Goal: Task Accomplishment & Management: Manage account settings

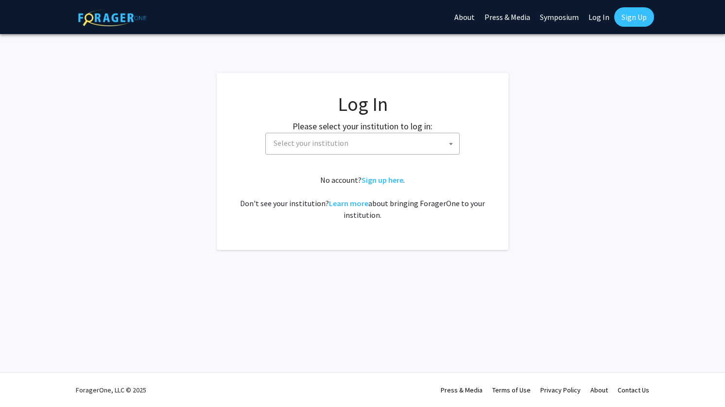
select select
click at [317, 141] on span "Select your institution" at bounding box center [311, 143] width 75 height 10
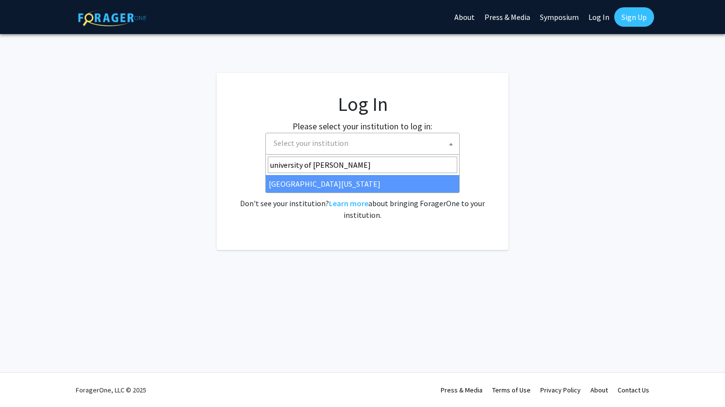
type input "university of [PERSON_NAME]"
select select "13"
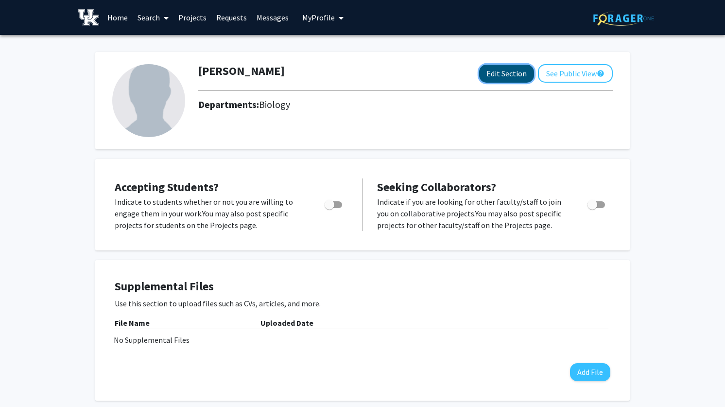
click at [512, 72] on button "Edit Section" at bounding box center [506, 74] width 55 height 18
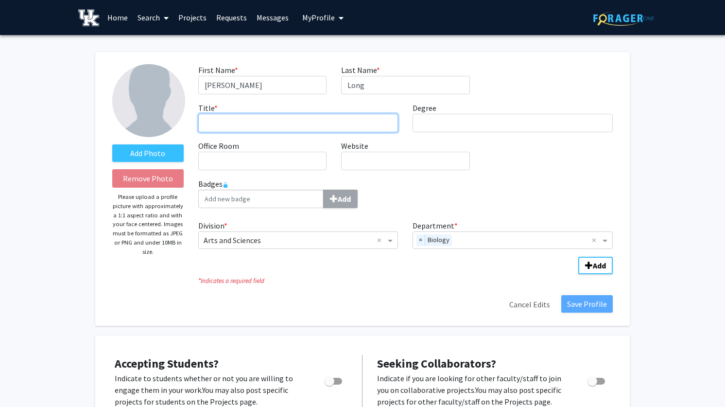
click at [276, 125] on input "Title * required" at bounding box center [298, 123] width 200 height 18
type input "Assistant Professor"
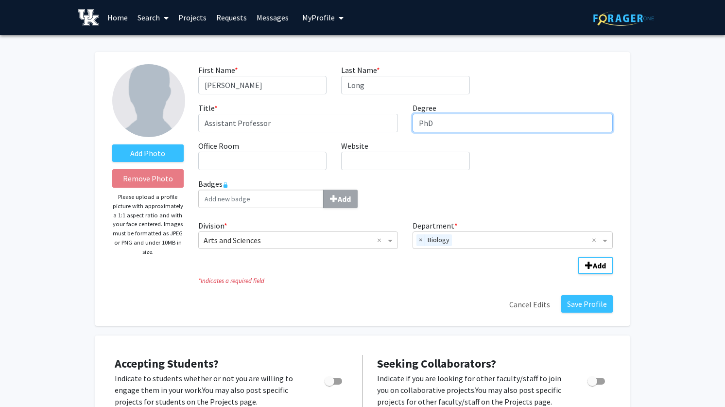
type input "PhD"
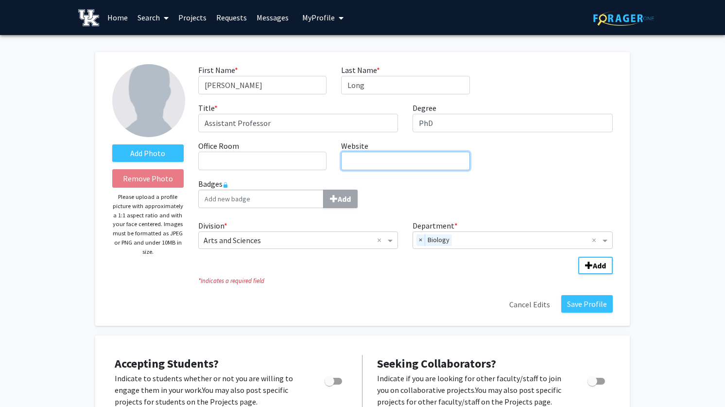
click at [374, 165] on input "Website required" at bounding box center [405, 161] width 128 height 18
type input "alonglab.org"
click at [260, 165] on input "Office Room required" at bounding box center [262, 161] width 128 height 18
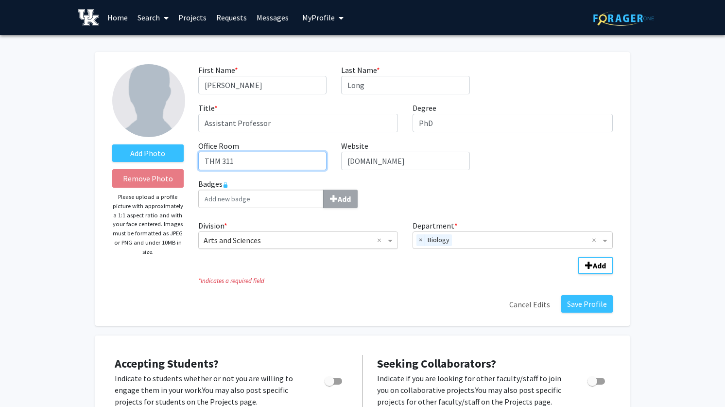
type input "THM 311"
click at [275, 242] on input "Division" at bounding box center [289, 240] width 170 height 12
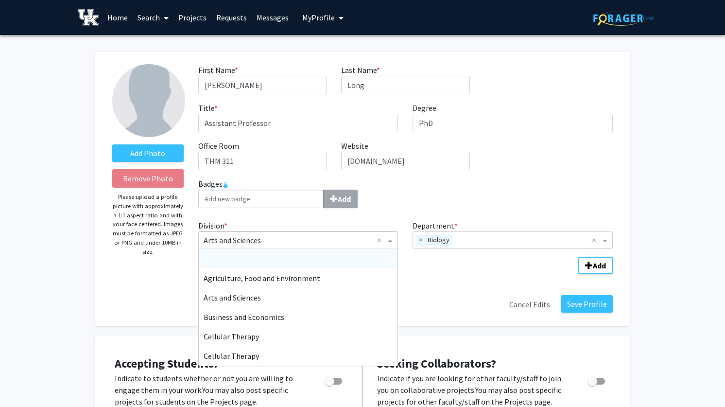
click at [275, 242] on input "Division" at bounding box center [289, 240] width 170 height 12
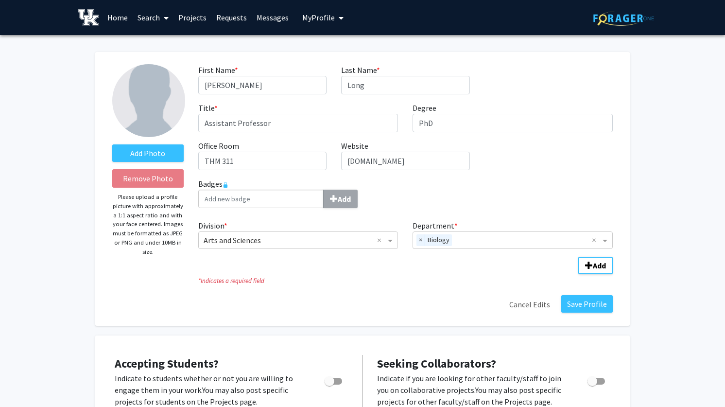
click at [505, 205] on div "Add" at bounding box center [405, 199] width 415 height 18
click at [144, 154] on label "Add Photo" at bounding box center [147, 153] width 71 height 18
click at [0, 0] on input "Add Photo" at bounding box center [0, 0] width 0 height 0
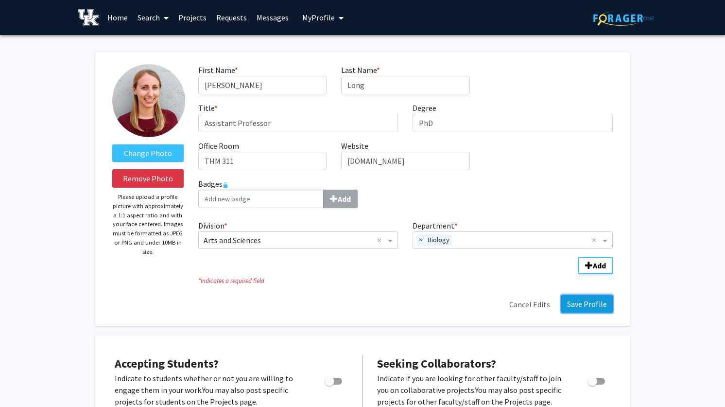
click at [601, 301] on button "Save Profile" at bounding box center [588, 304] width 52 height 18
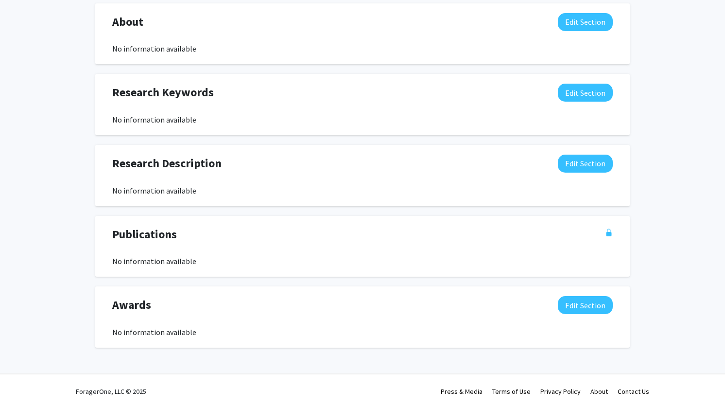
scroll to position [448, 0]
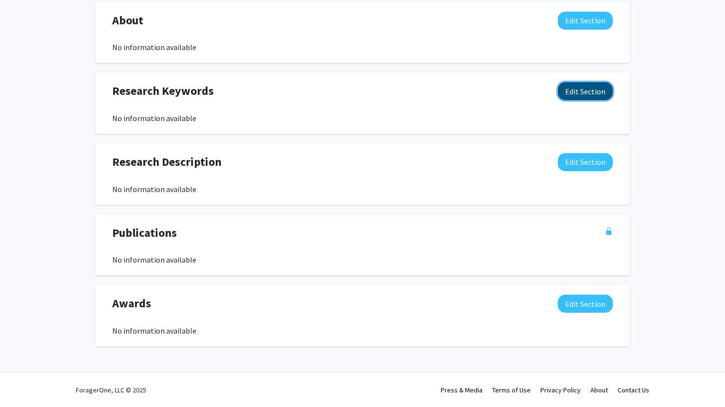
click at [570, 90] on button "Edit Section" at bounding box center [585, 91] width 55 height 18
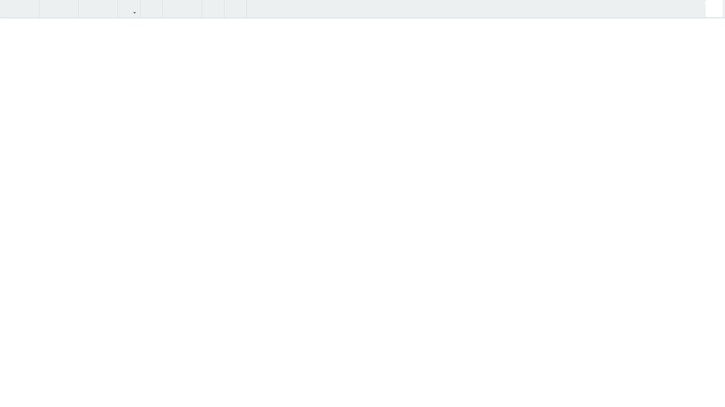
click at [602, 139] on div "Insert link Remove link" at bounding box center [362, 203] width 725 height 407
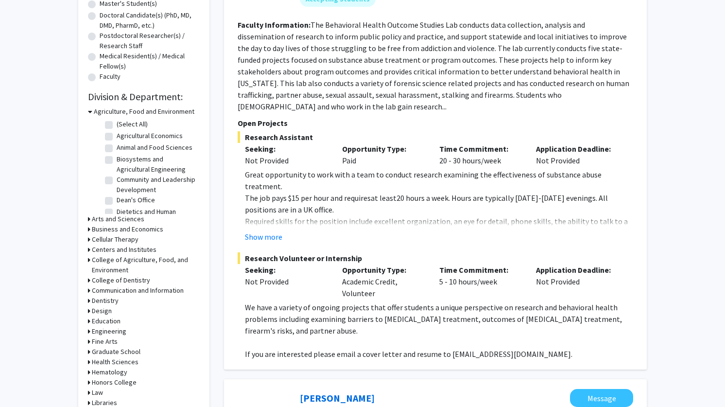
scroll to position [211, 0]
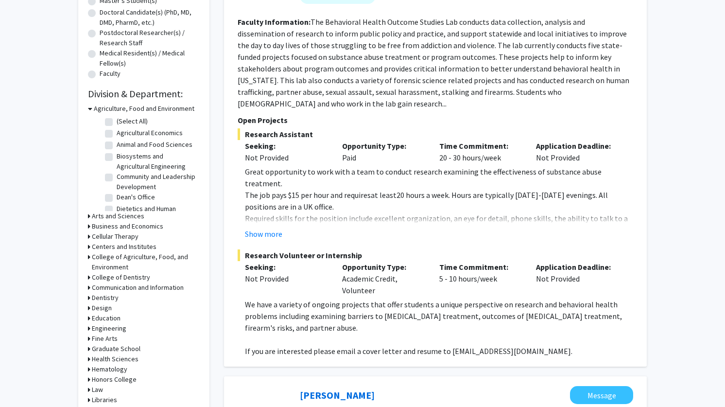
click at [115, 219] on h3 "Arts and Sciences" at bounding box center [118, 216] width 53 height 10
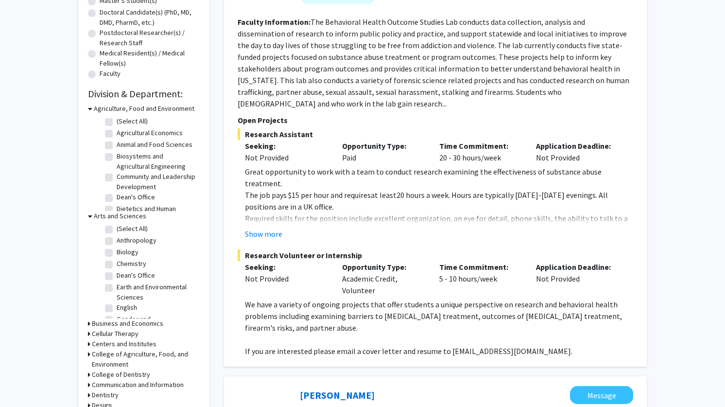
click at [124, 251] on label "Biology" at bounding box center [128, 252] width 22 height 10
click at [123, 251] on input "Biology" at bounding box center [120, 250] width 6 height 6
checkbox input "true"
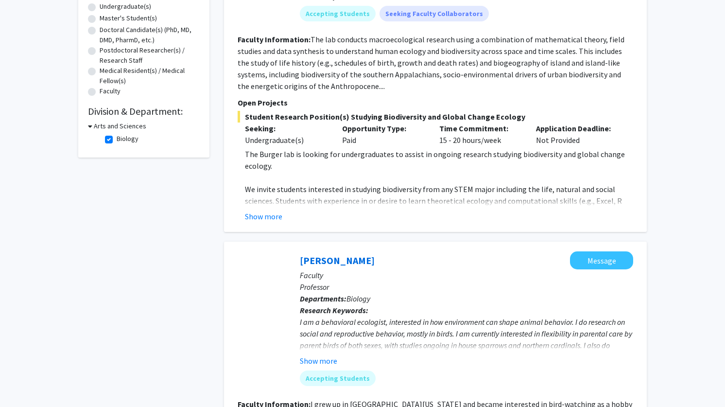
scroll to position [195, 0]
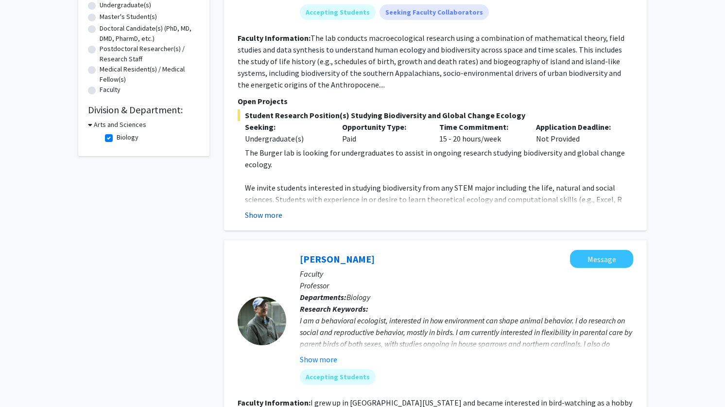
click at [261, 212] on button "Show more" at bounding box center [263, 215] width 37 height 12
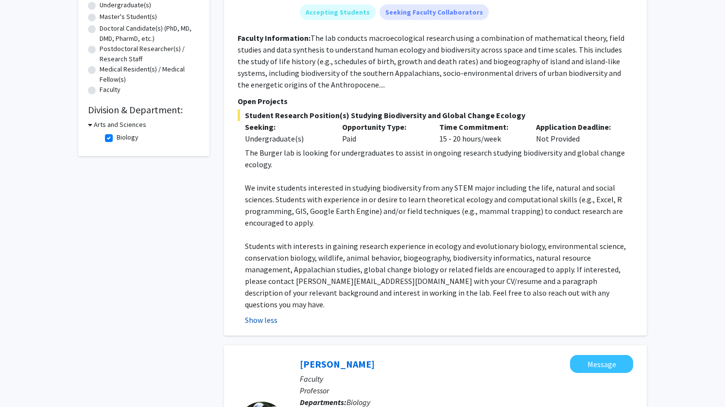
click at [270, 314] on button "Show less" at bounding box center [261, 320] width 33 height 12
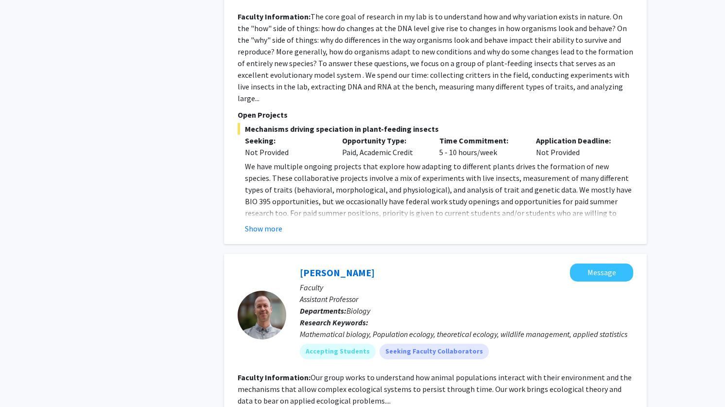
scroll to position [1986, 0]
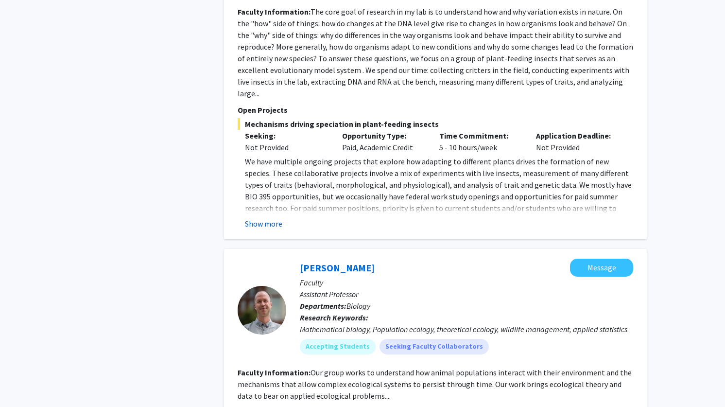
click at [266, 218] on button "Show more" at bounding box center [263, 224] width 37 height 12
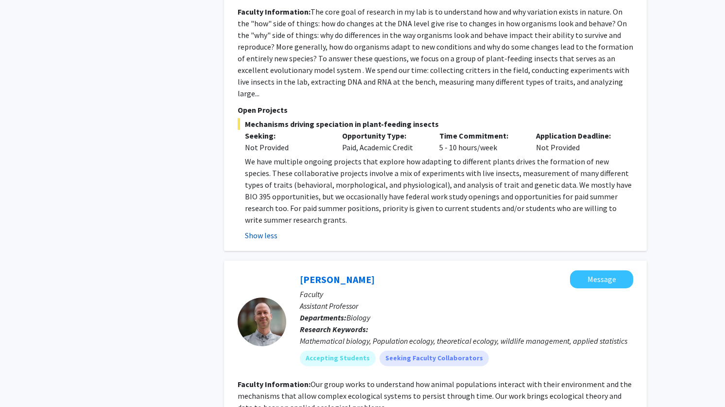
click at [265, 229] on button "Show less" at bounding box center [261, 235] width 33 height 12
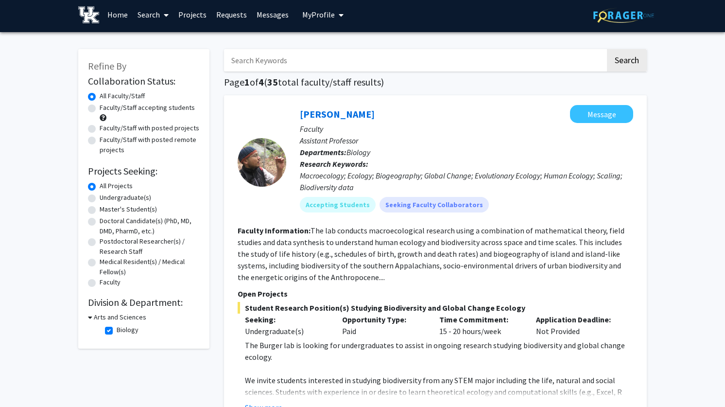
scroll to position [0, 0]
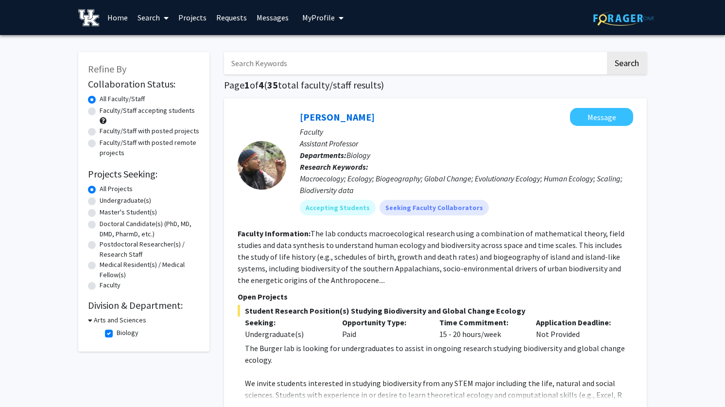
click at [320, 15] on span "My Profile" at bounding box center [318, 18] width 33 height 10
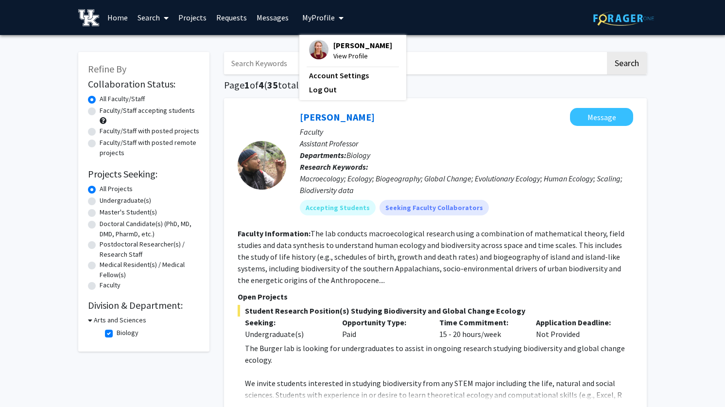
click at [346, 53] on span "View Profile" at bounding box center [363, 56] width 59 height 11
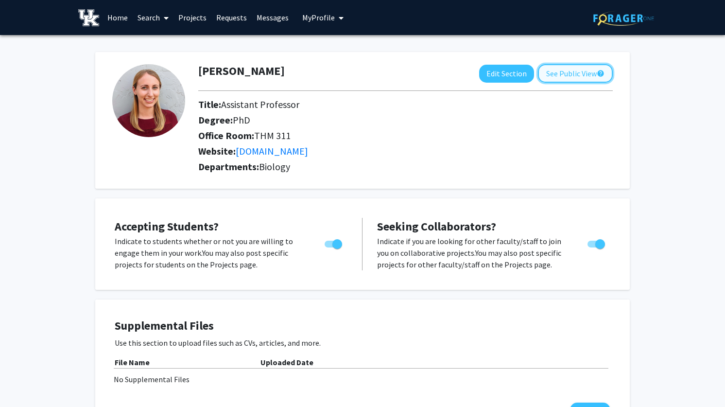
click at [566, 76] on button "See Public View help" at bounding box center [575, 73] width 75 height 18
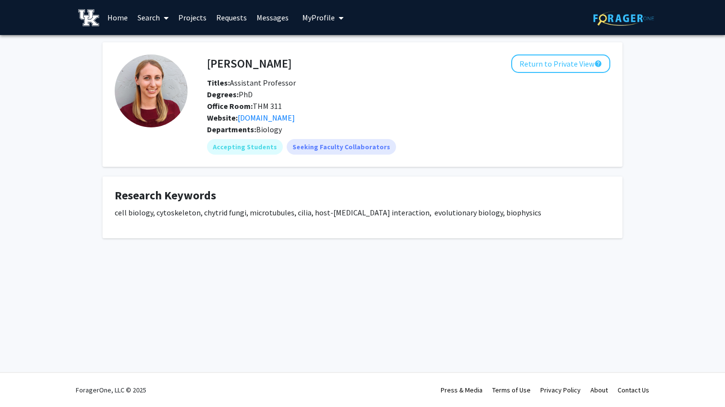
click at [117, 21] on link "Home" at bounding box center [118, 17] width 30 height 34
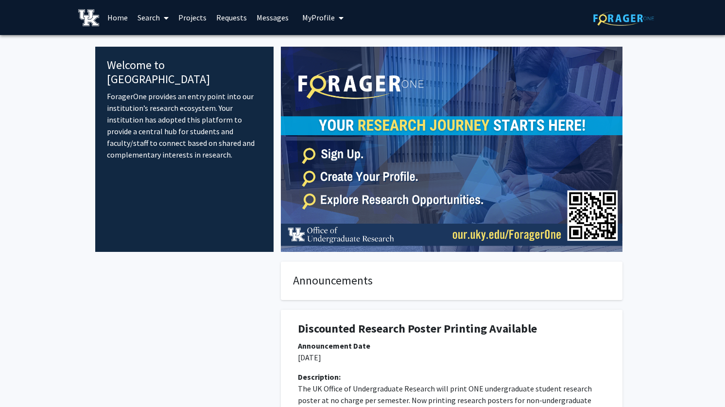
click at [313, 14] on span "My Profile" at bounding box center [318, 18] width 33 height 10
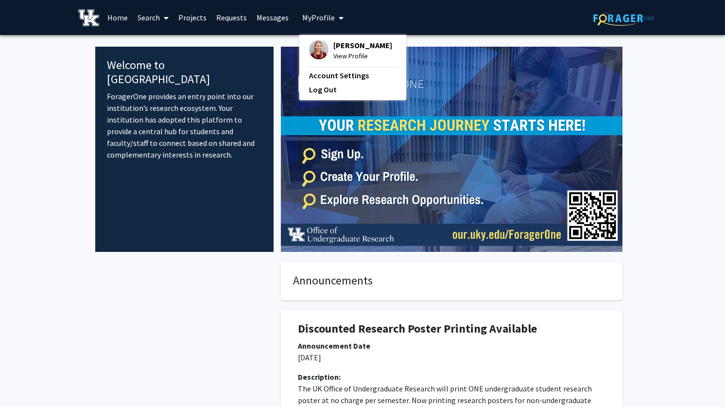
click at [188, 22] on link "Projects" at bounding box center [193, 17] width 38 height 34
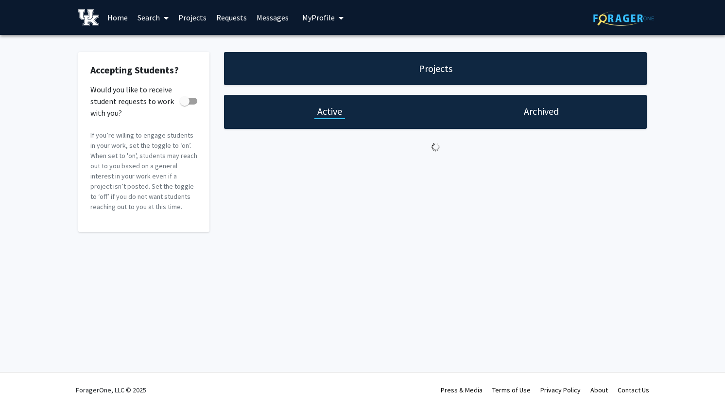
checkbox input "true"
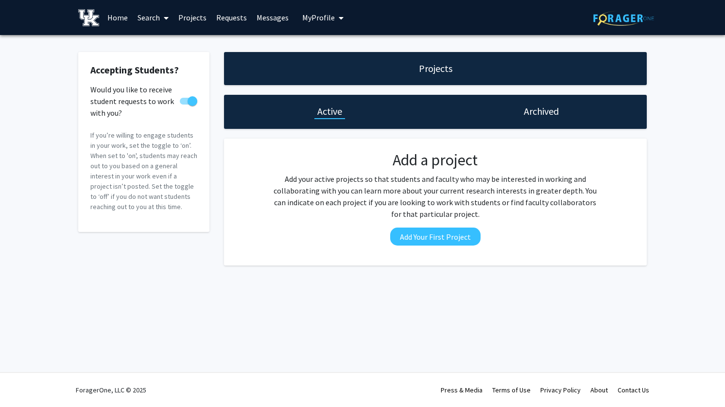
click at [172, 22] on link "Search" at bounding box center [153, 17] width 41 height 34
click at [169, 46] on span "Faculty/Staff" at bounding box center [168, 44] width 71 height 19
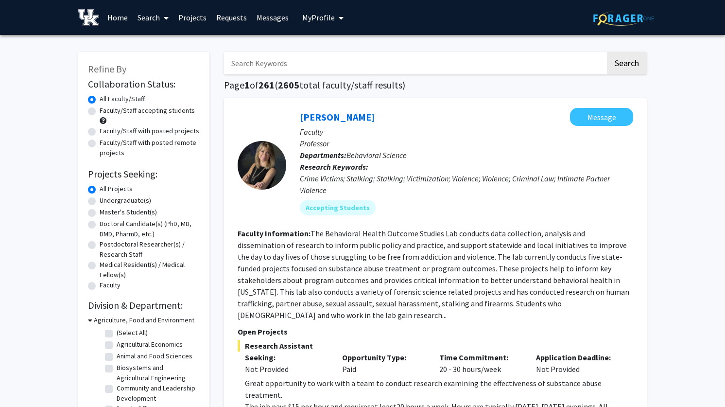
click at [321, 66] on input "Search Keywords" at bounding box center [415, 63] width 382 height 22
type input "long"
click at [607, 52] on button "Search" at bounding box center [627, 63] width 40 height 22
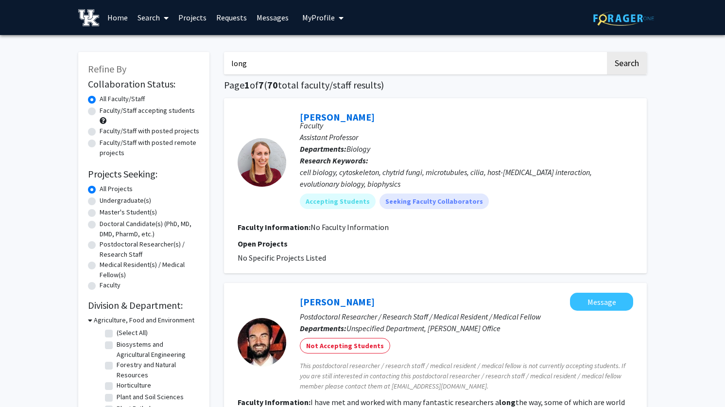
click at [313, 19] on span "My Profile" at bounding box center [318, 18] width 33 height 10
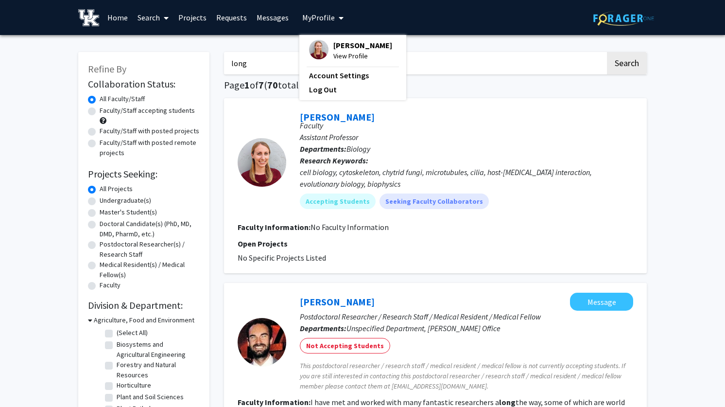
click at [353, 46] on span "Alexandra Long" at bounding box center [363, 45] width 59 height 11
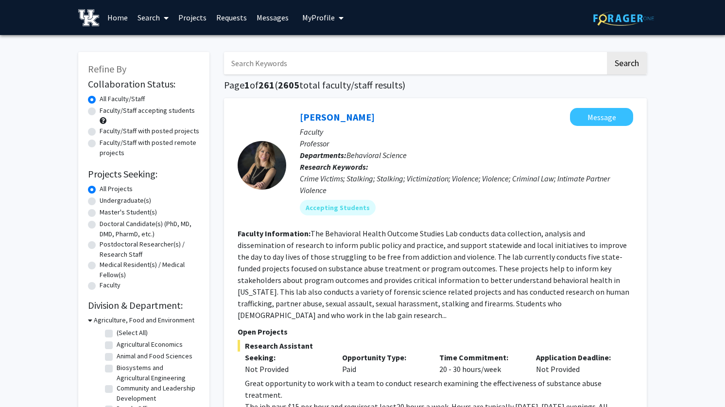
click at [322, 21] on span "My Profile" at bounding box center [318, 18] width 33 height 10
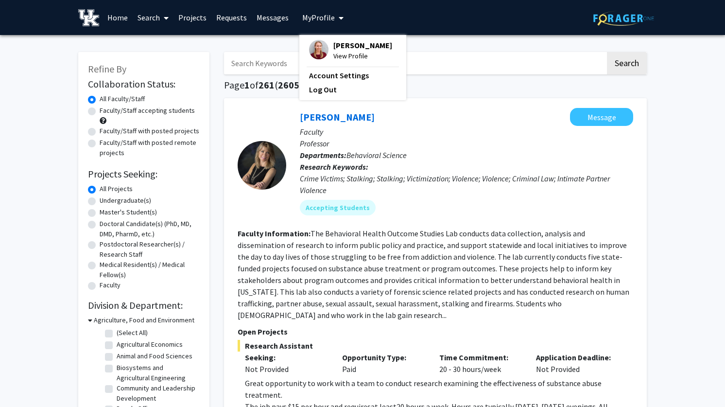
click at [343, 57] on span "View Profile" at bounding box center [363, 56] width 59 height 11
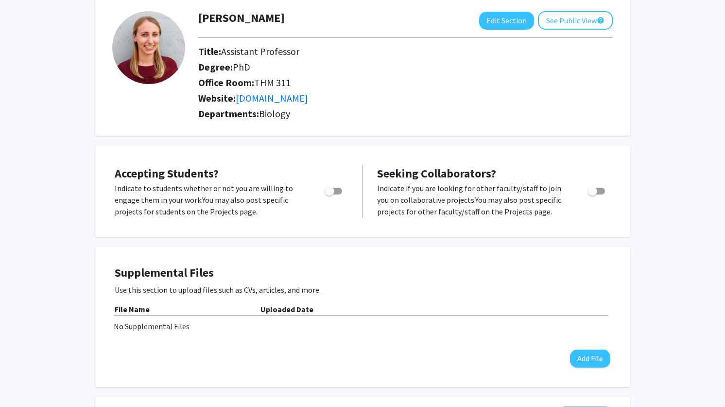
scroll to position [55, 0]
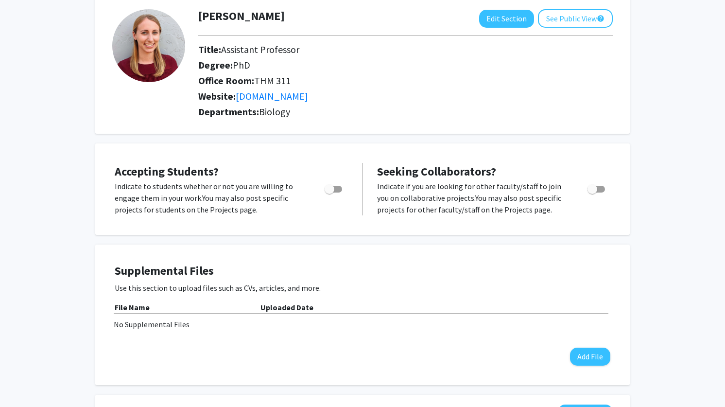
click at [333, 188] on span "Toggle" at bounding box center [330, 189] width 10 height 10
click at [330, 193] on input "Would you like to permit student requests?" at bounding box center [329, 193] width 0 height 0
checkbox input "true"
click at [596, 188] on span "Toggle" at bounding box center [593, 189] width 10 height 10
click at [593, 193] on input "Toggle" at bounding box center [592, 193] width 0 height 0
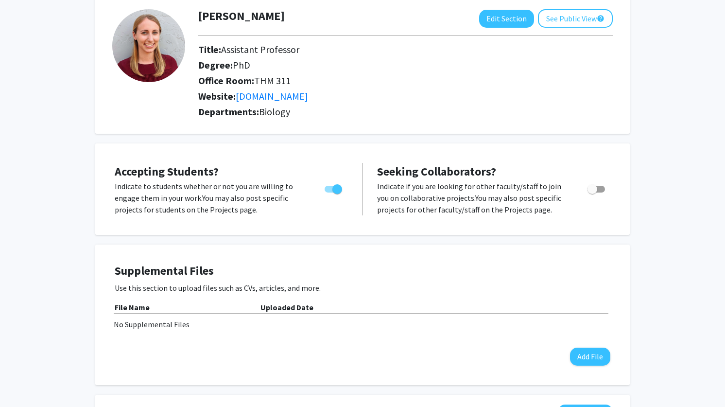
checkbox input "true"
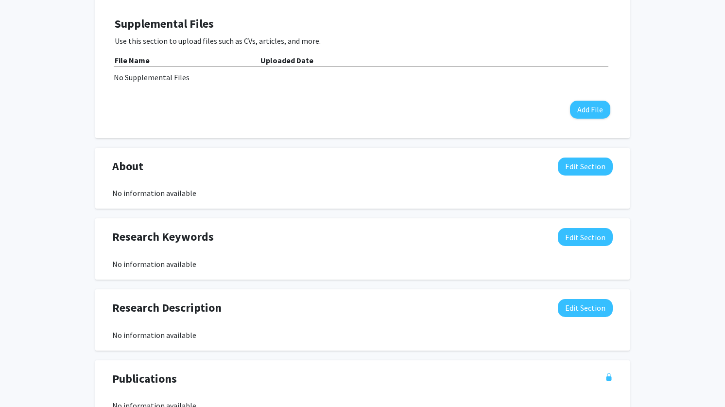
scroll to position [304, 0]
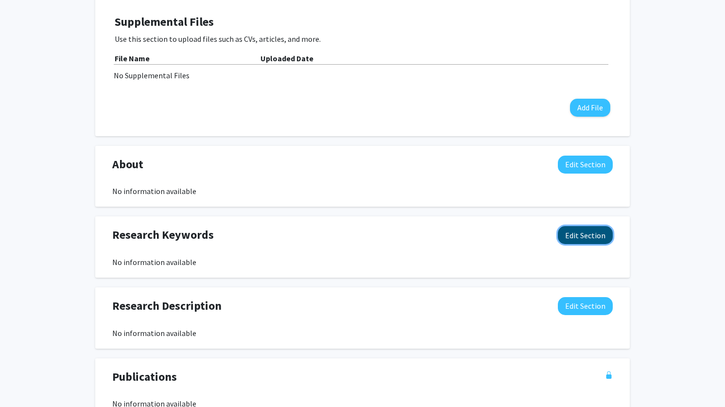
click at [582, 236] on button "Edit Section" at bounding box center [585, 235] width 55 height 18
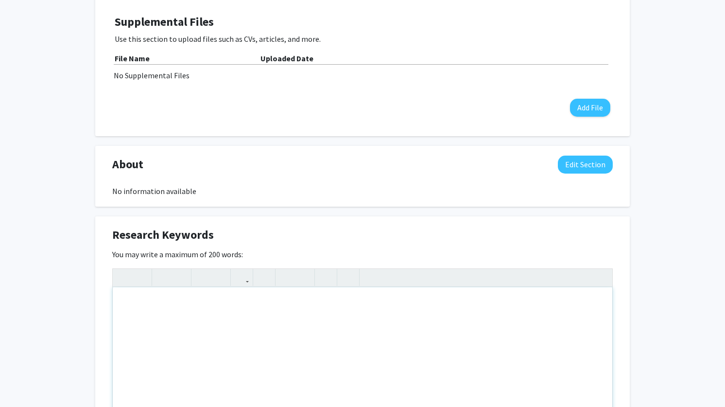
click at [284, 323] on div "Note to users with screen readers: Please deactivate our accessibility plugin f…" at bounding box center [363, 360] width 500 height 146
drag, startPoint x: 201, startPoint y: 305, endPoint x: 162, endPoint y: 305, distance: 38.4
click at [162, 305] on div "cell biology, biophysics, cytoskeleton, parasite biology, chytrid fungi, microt…" at bounding box center [363, 360] width 500 height 146
click at [453, 302] on div "cell biology, cytoskeleton, parasite biology, chytrid fungi, microtubules, cili…" at bounding box center [363, 360] width 500 height 146
click at [453, 304] on div "cell biology, cytoskeleton, parasite biology, chytrid fungi, microtubules, cili…" at bounding box center [363, 360] width 500 height 146
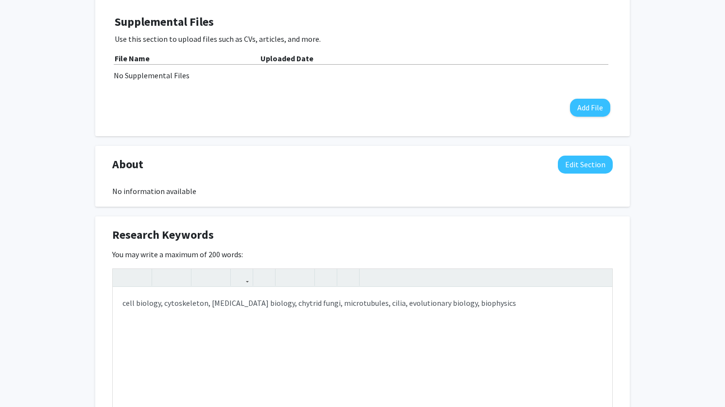
click at [56, 109] on div "Alexandra Long Edit Section See Public View help Title: Assistant Professor Deg…" at bounding box center [362, 232] width 725 height 1003
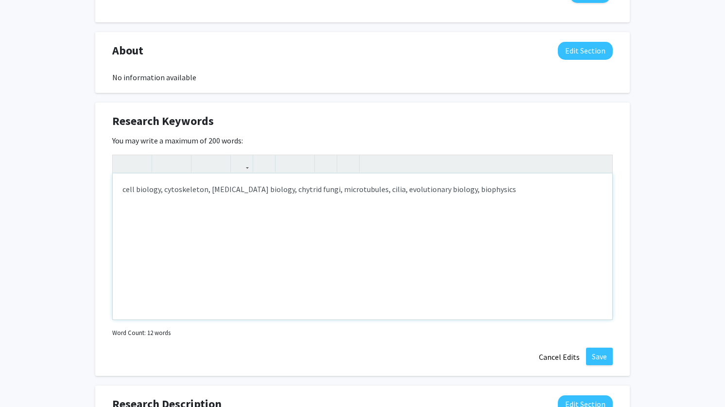
scroll to position [433, 0]
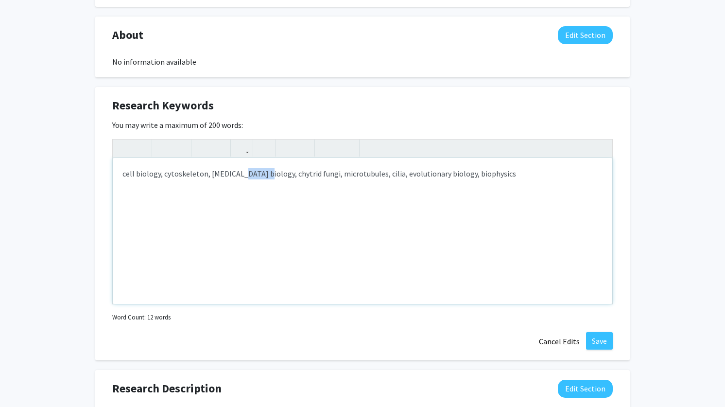
drag, startPoint x: 260, startPoint y: 176, endPoint x: 236, endPoint y: 176, distance: 23.4
click at [236, 176] on div "cell biology, cytoskeleton, parasite biology, chytrid fungi, microtubules, cili…" at bounding box center [363, 231] width 500 height 146
click at [208, 174] on div "cell biology, cytoskeleton, parasite, chytrid fungi, microtubules, cilia, evolu…" at bounding box center [363, 231] width 500 height 146
click at [249, 174] on div "cell biology, cytoskeleton, host-parasite, chytrid fungi, microtubules, cilia, …" at bounding box center [363, 231] width 500 height 146
drag, startPoint x: 291, startPoint y: 175, endPoint x: 208, endPoint y: 173, distance: 82.7
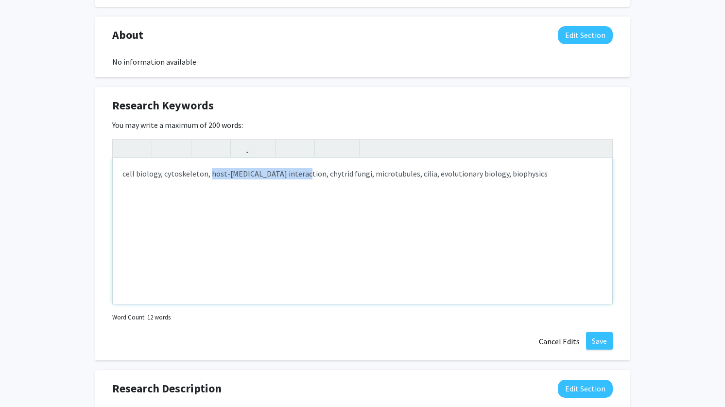
click at [208, 173] on div "cell biology, cytoskeleton, host-parasite interaction, chytrid fungi, microtubu…" at bounding box center [363, 231] width 500 height 146
click at [314, 175] on p "cell biology, cytoskeleton, chytrid fungi, microtubules, cilia, evolutionary bi…" at bounding box center [363, 174] width 480 height 12
type textarea "<p>cell biology, cytoskeleton, chytrid fungi, microtubules, cilia, host-parasit…"
click at [596, 341] on button "Save" at bounding box center [599, 341] width 27 height 18
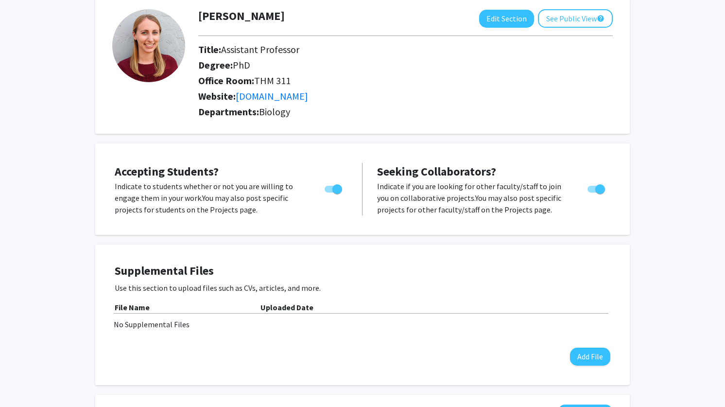
scroll to position [0, 0]
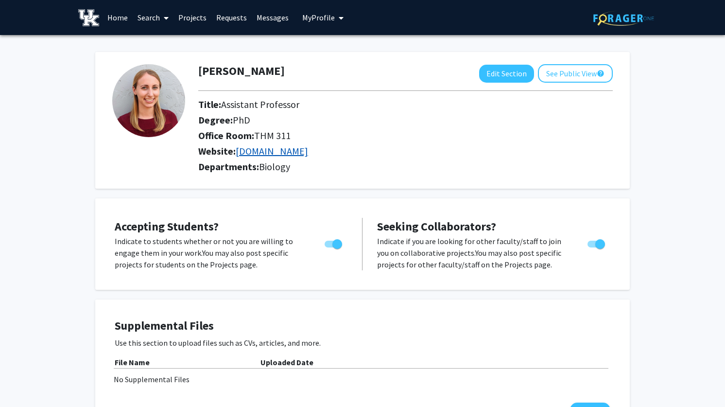
click at [262, 149] on link "alonglab.org" at bounding box center [272, 151] width 72 height 12
click at [580, 73] on button "See Public View help" at bounding box center [575, 73] width 75 height 18
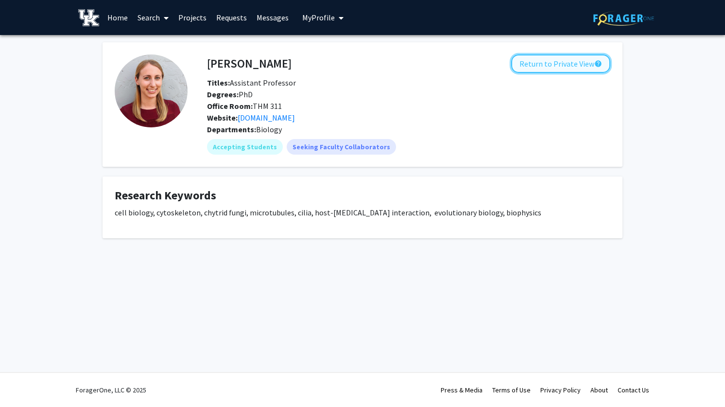
click at [554, 64] on button "Return to Private View help" at bounding box center [560, 63] width 99 height 18
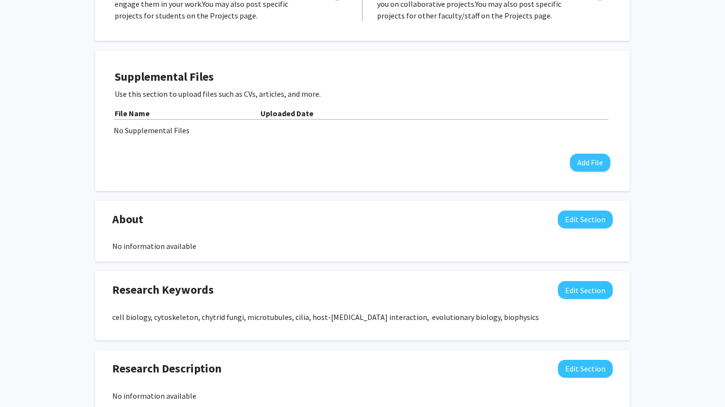
scroll to position [246, 0]
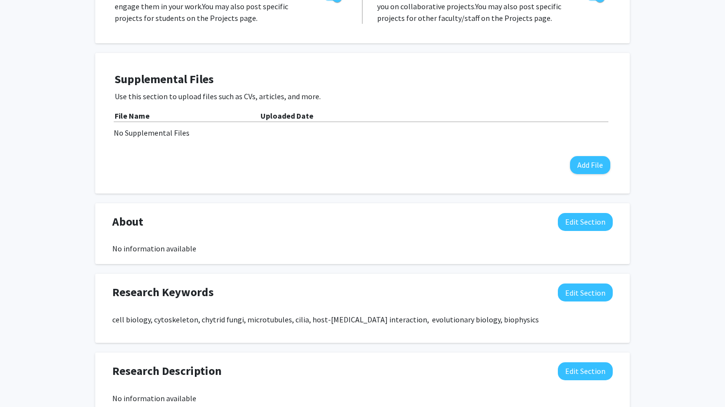
click at [681, 97] on div "Alexandra Long Edit Section See Public View help Title: Assistant Professor Deg…" at bounding box center [362, 188] width 725 height 798
